Goal: Task Accomplishment & Management: Manage account settings

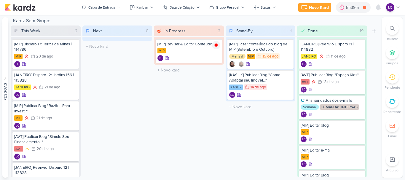
click at [184, 95] on div "In Progress 2 Mover Para Esquerda Mover Para Direita [GEOGRAPHIC_DATA] [MIP] Re…" at bounding box center [189, 100] width 70 height 151
click at [216, 44] on icon at bounding box center [215, 45] width 3 height 3
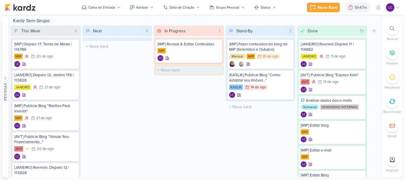
click at [189, 71] on input "text" at bounding box center [189, 70] width 68 height 9
type input "[JANEIRO] Revisar & Editar Conteúdos"
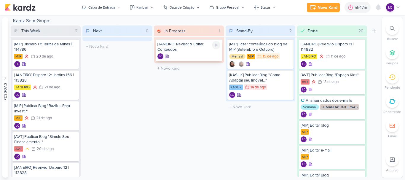
click at [194, 48] on div "[JANEIRO] Revisar & Editar Conteúdos" at bounding box center [188, 46] width 63 height 11
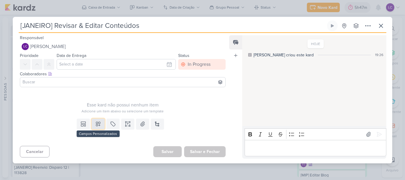
click at [93, 124] on button at bounding box center [98, 123] width 13 height 11
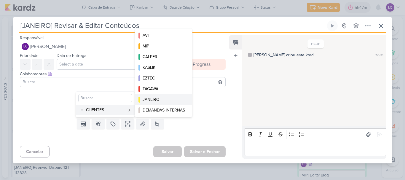
click at [156, 99] on div "JANEIRO" at bounding box center [163, 99] width 42 height 6
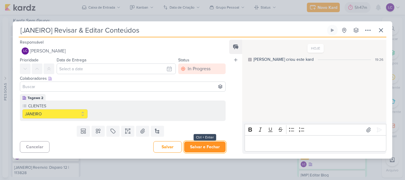
click at [193, 150] on button "Salvar e Fechar" at bounding box center [204, 146] width 41 height 11
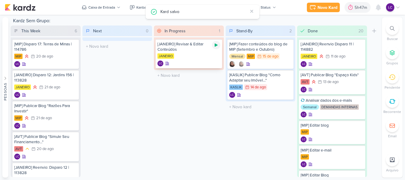
click at [212, 47] on div at bounding box center [216, 45] width 8 height 8
click at [356, 6] on div "5h47m" at bounding box center [353, 7] width 14 height 6
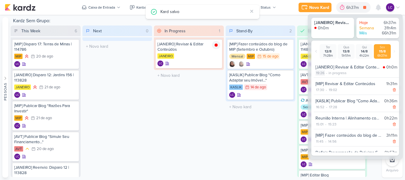
click at [321, 74] on div "19:26" at bounding box center [319, 72] width 9 height 5
select select "19"
click at [330, 81] on select "00 01 02 03 04 05 06 07 08 09 10 11 12 13 14 15 16 17 18 19 20 21 22 23 24 25 2…" at bounding box center [330, 80] width 8 height 7
select select "3"
click at [326, 77] on select "00 01 02 03 04 05 06 07 08 09 10 11 12 13 14 15 16 17 18 19 20 21 22 23 24 25 2…" at bounding box center [330, 80] width 8 height 7
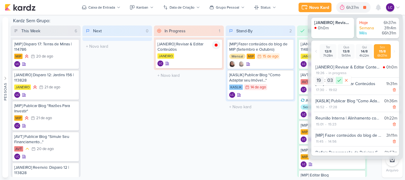
click at [338, 80] on icon at bounding box center [338, 80] width 7 height 7
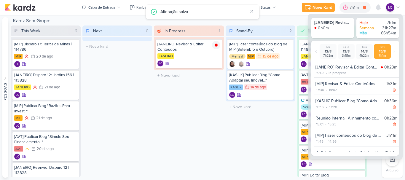
click at [216, 114] on div "In Progress 1 Mover Para Esquerda Mover Para Direita Deletar [JANEIRO] Revisar …" at bounding box center [189, 100] width 70 height 151
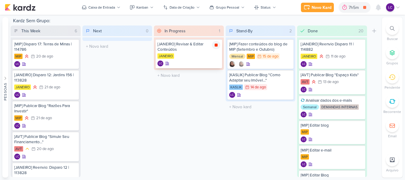
click at [216, 43] on icon at bounding box center [216, 45] width 5 height 5
click at [398, 9] on icon at bounding box center [397, 7] width 5 height 5
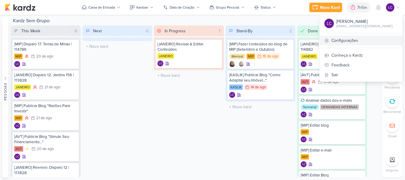
click at [356, 41] on link "Configurações" at bounding box center [360, 41] width 83 height 10
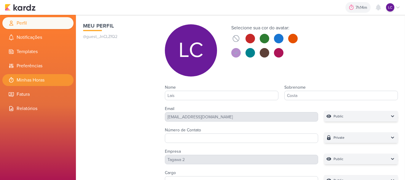
click at [33, 75] on li "Minhas Horas" at bounding box center [37, 80] width 71 height 12
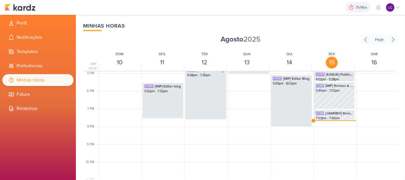
scroll to position [318, 0]
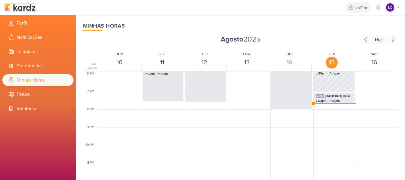
click at [30, 7] on img at bounding box center [20, 7] width 31 height 7
